Goal: Navigation & Orientation: Find specific page/section

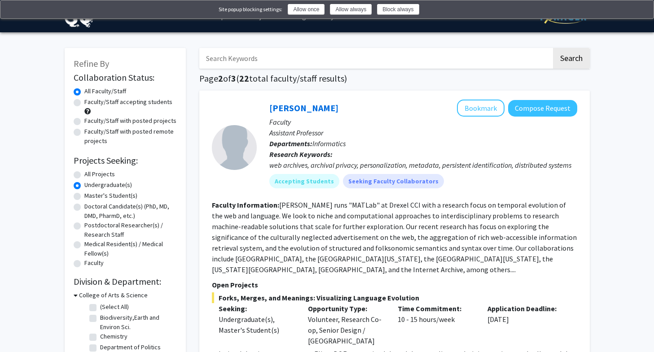
click at [644, 10] on img at bounding box center [640, 10] width 7 height 7
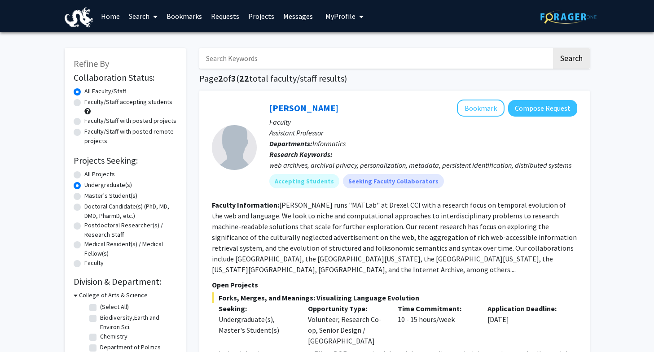
click at [184, 17] on link "Bookmarks" at bounding box center [184, 15] width 44 height 31
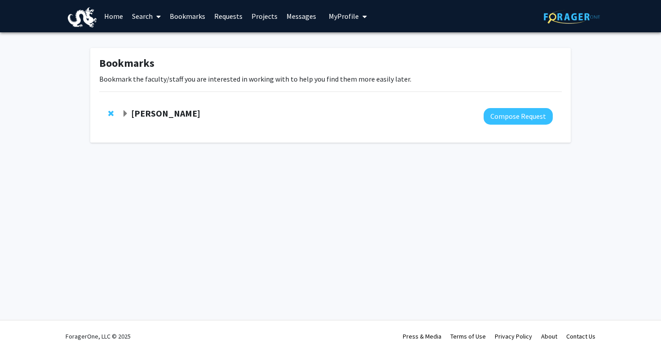
click at [166, 117] on strong "[PERSON_NAME]" at bounding box center [165, 113] width 69 height 11
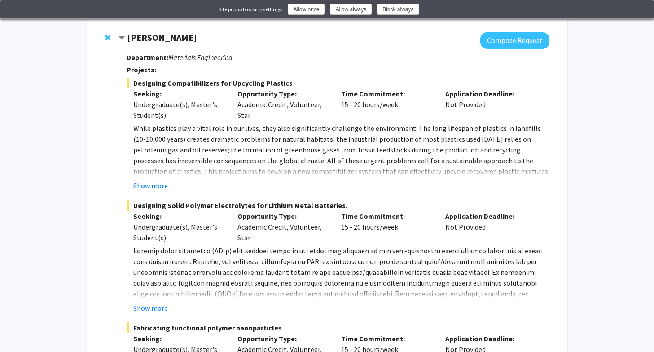
scroll to position [75, 0]
click at [152, 184] on button "Show more" at bounding box center [150, 186] width 35 height 11
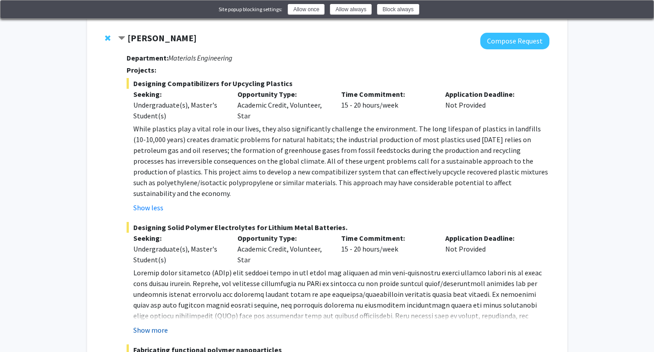
click at [165, 325] on button "Show more" at bounding box center [150, 330] width 35 height 11
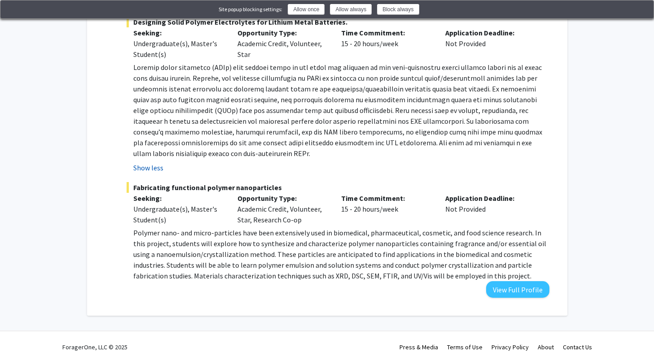
scroll to position [281, 0]
click at [644, 10] on img at bounding box center [640, 10] width 7 height 7
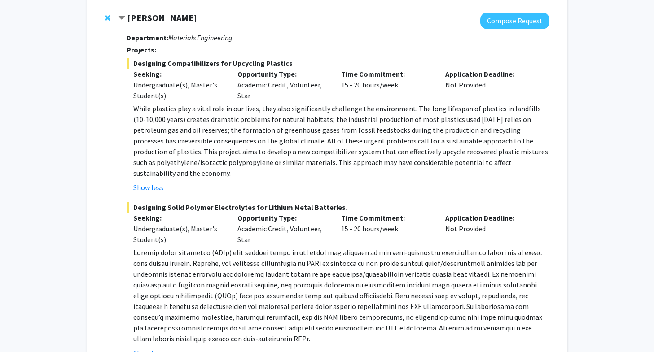
scroll to position [0, 0]
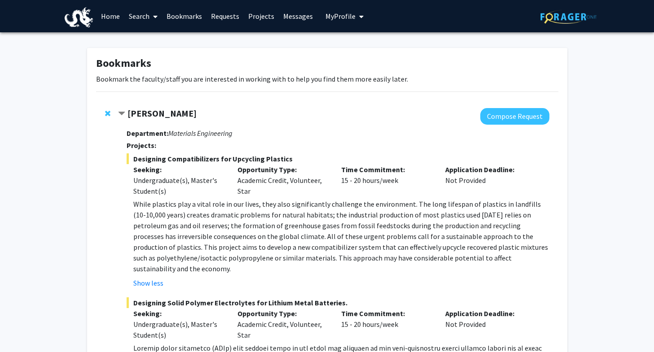
click at [343, 22] on button "My Profile" at bounding box center [345, 16] width 44 height 32
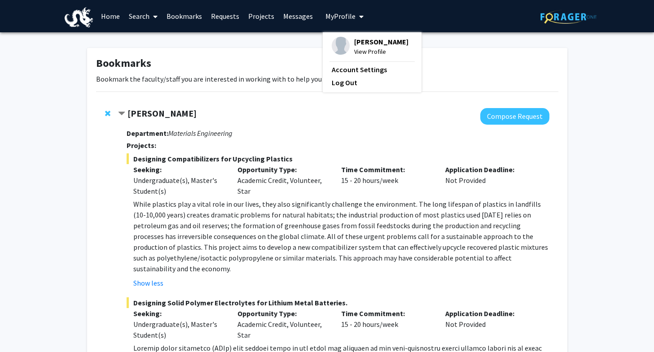
click at [355, 18] on span "My profile dropdown to access profile and logout" at bounding box center [359, 16] width 8 height 31
